Goal: Information Seeking & Learning: Find specific page/section

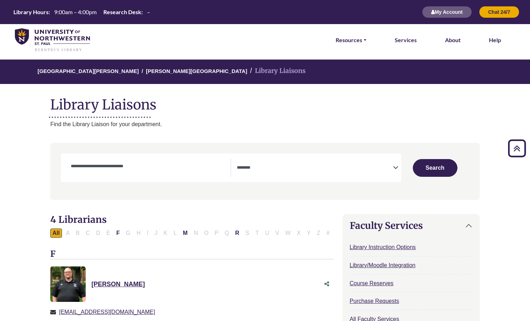
select select "Database Subject Filter"
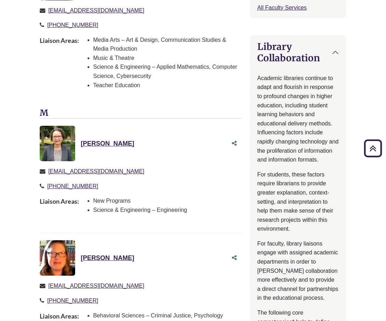
scroll to position [276, 0]
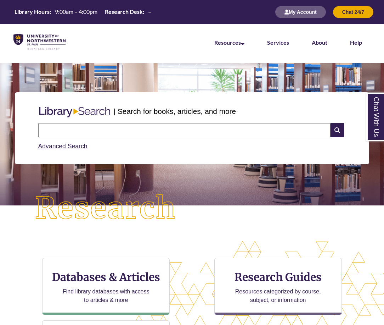
paste input "**********"
type input "**********"
